Goal: Task Accomplishment & Management: Manage account settings

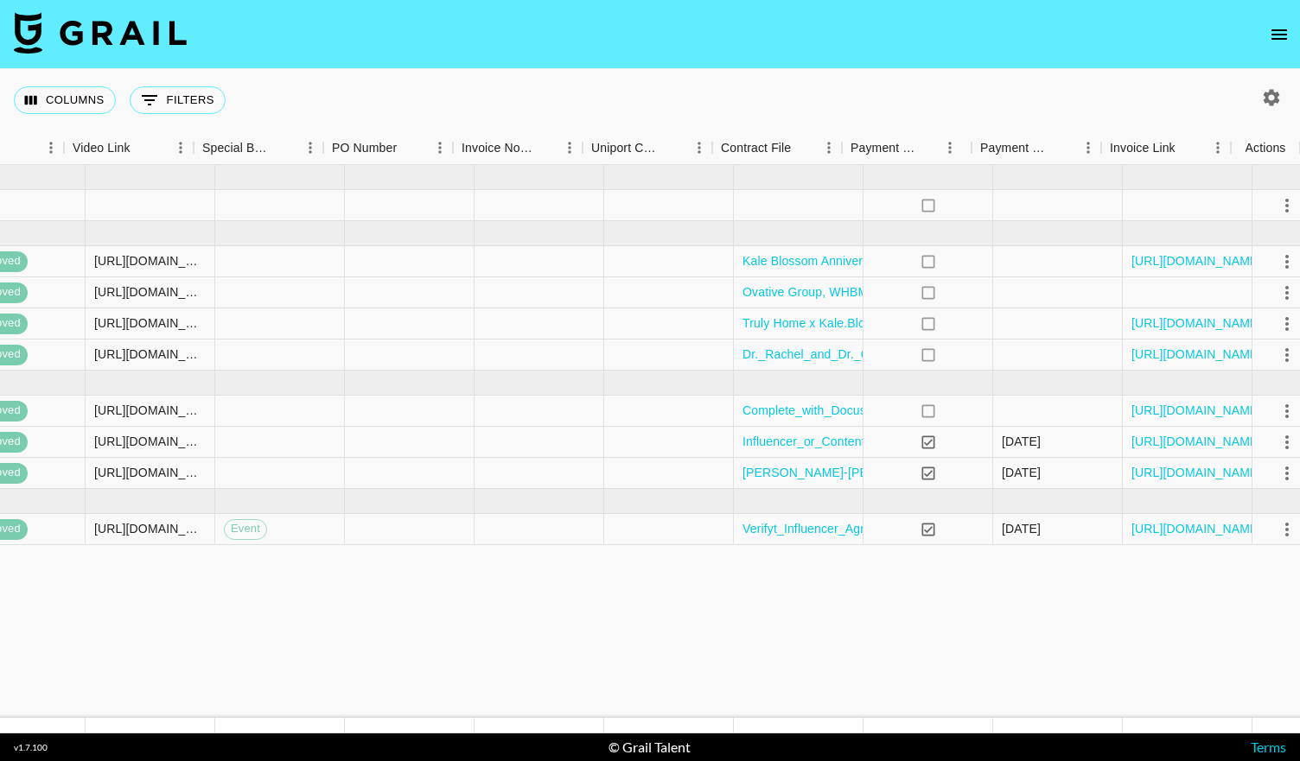
scroll to position [0, 1569]
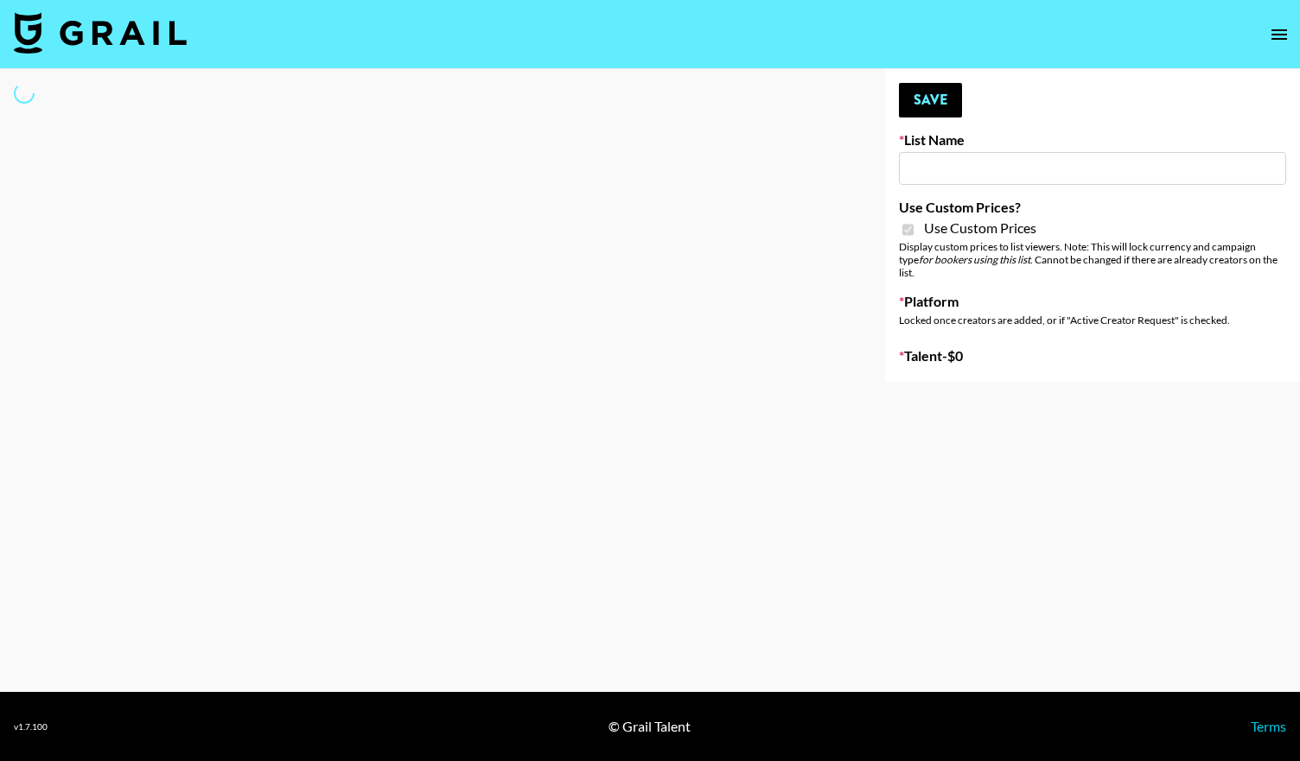
type input "Superpower ([DATE])"
checkbox input "true"
select select "Brand"
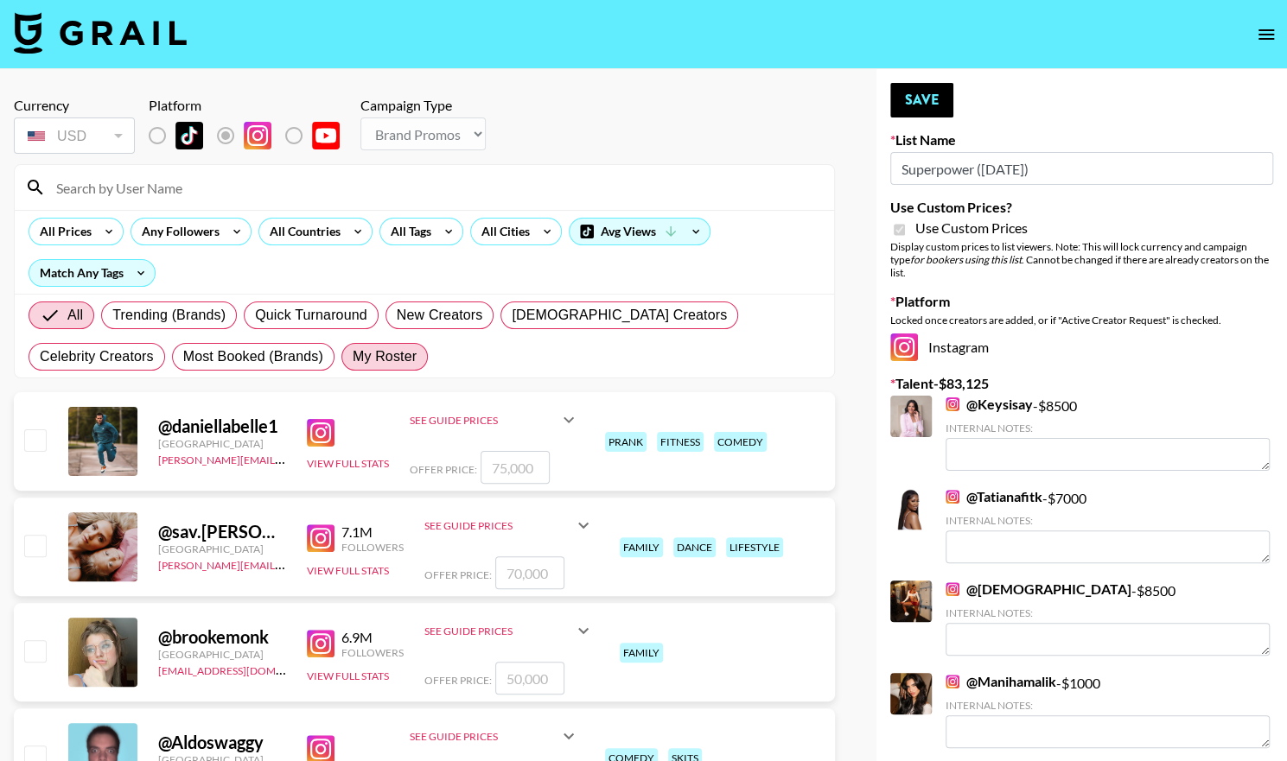
click at [353, 364] on span "My Roster" at bounding box center [385, 357] width 64 height 21
click at [353, 357] on input "My Roster" at bounding box center [353, 357] width 0 height 0
radio input "true"
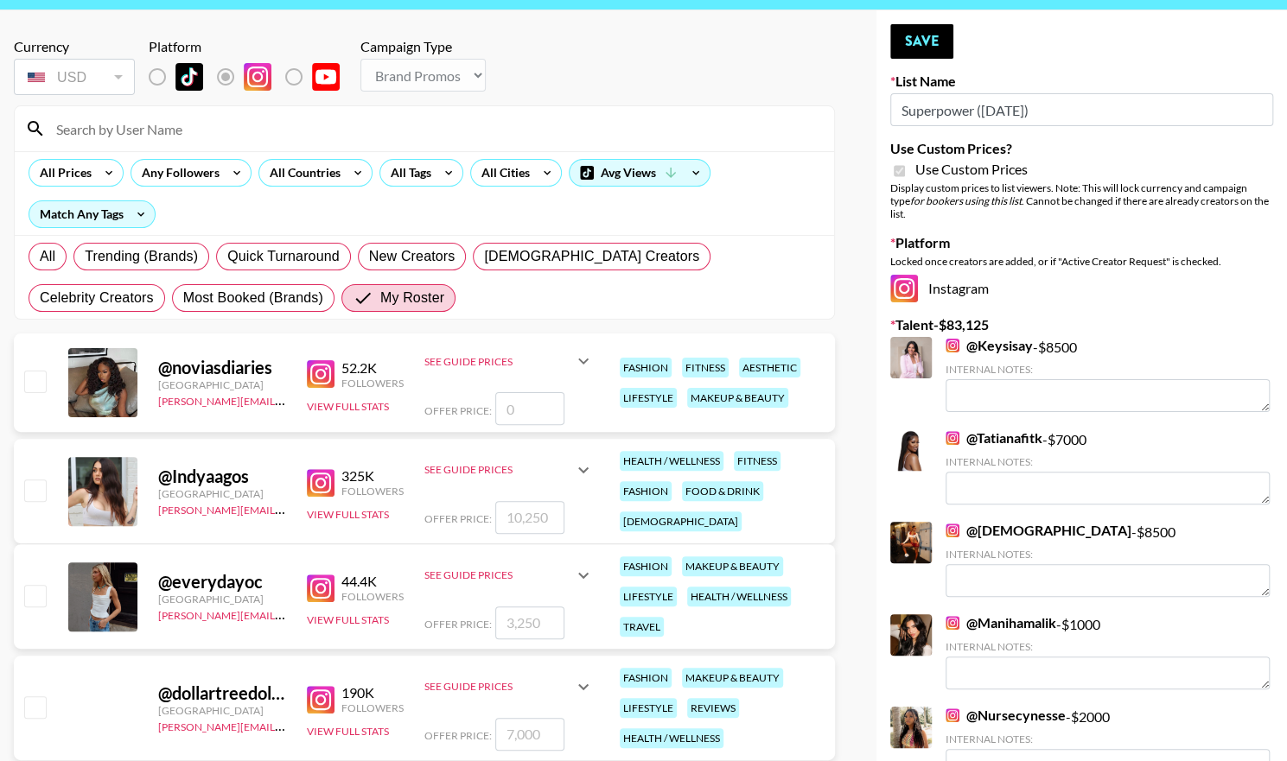
scroll to position [61, 0]
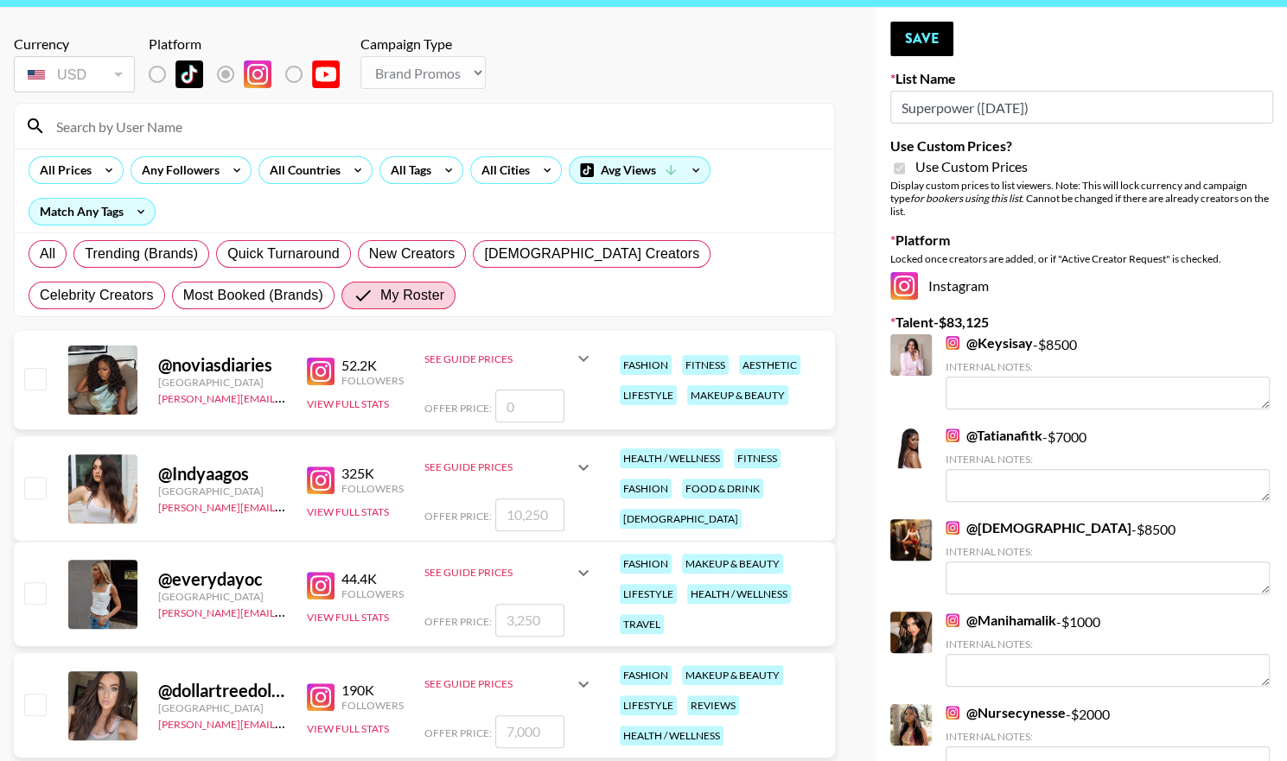
click at [35, 477] on input "checkbox" at bounding box center [34, 487] width 21 height 21
checkbox input "true"
click at [534, 512] on input "10250" at bounding box center [529, 515] width 69 height 33
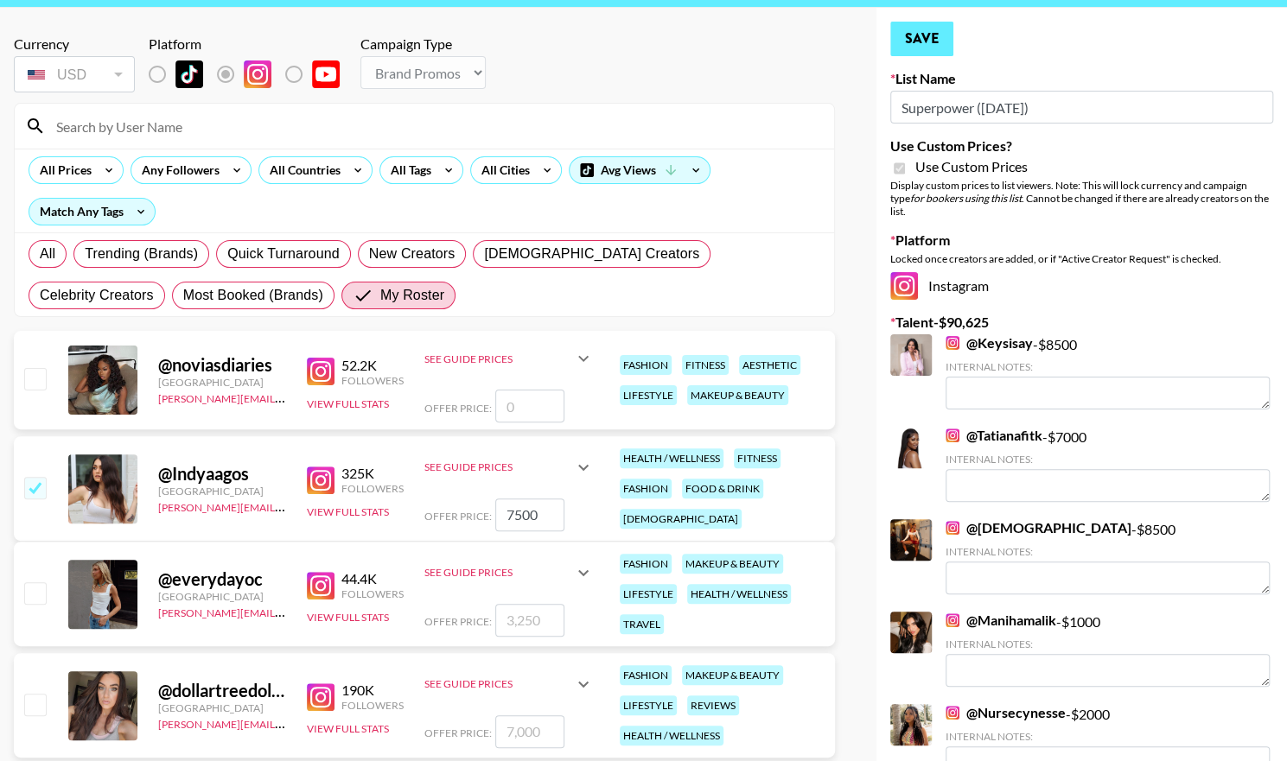
type input "7500"
click at [923, 47] on button "Save" at bounding box center [921, 39] width 63 height 35
